Goal: Contribute content: Add original content to the website for others to see

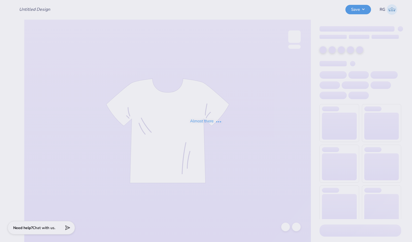
type input "Bucknell Sig [PERSON_NAME] Shirts 25"
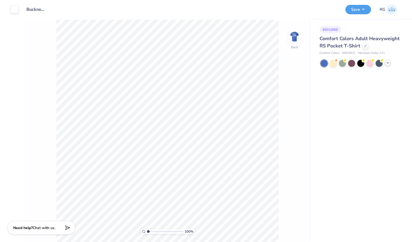
click at [389, 61] on icon at bounding box center [387, 63] width 4 height 4
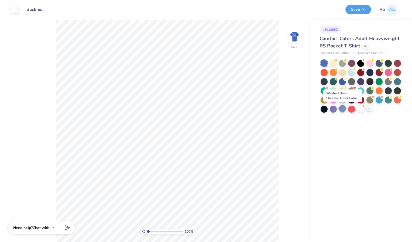
click at [340, 111] on div at bounding box center [342, 108] width 7 height 7
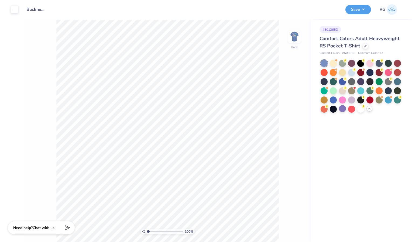
click at [344, 109] on div at bounding box center [342, 108] width 7 height 7
click at [343, 110] on div at bounding box center [342, 108] width 7 height 7
click at [358, 9] on button "Save" at bounding box center [358, 8] width 26 height 9
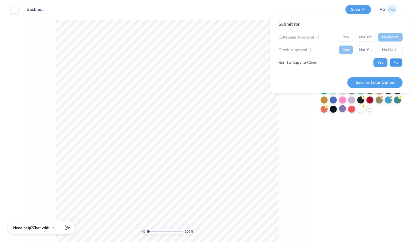
click at [393, 61] on button "No" at bounding box center [395, 62] width 13 height 9
click at [377, 82] on button "Save as Color Option" at bounding box center [374, 82] width 55 height 11
